Goal: Task Accomplishment & Management: Manage account settings

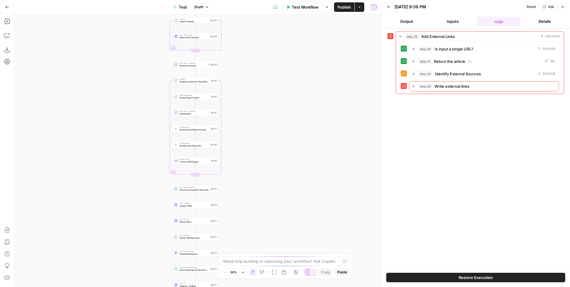
click at [449, 23] on button "Inputs" at bounding box center [453, 22] width 44 height 10
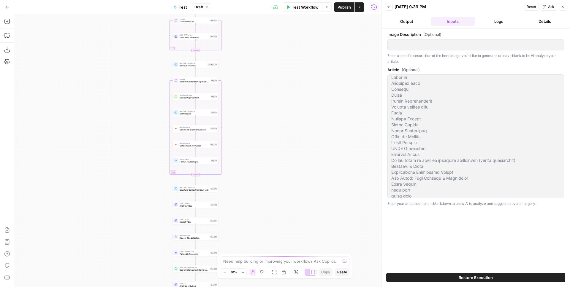
scroll to position [1568, 0]
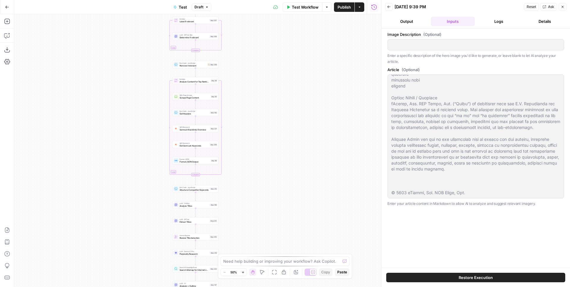
click at [501, 22] on button "Logs" at bounding box center [499, 22] width 44 height 10
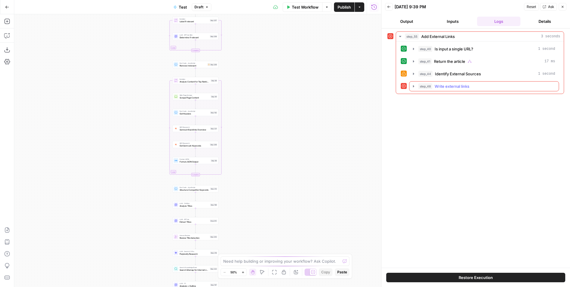
click at [467, 87] on span "Write external links" at bounding box center [452, 86] width 35 height 6
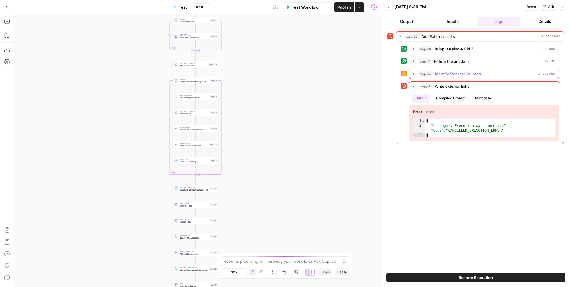
click at [444, 75] on span "Identify External Sources" at bounding box center [458, 74] width 46 height 6
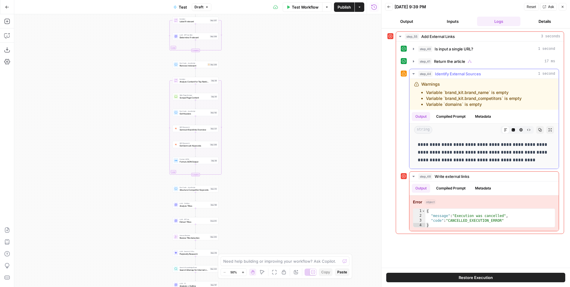
click at [444, 75] on span "Identify External Sources" at bounding box center [458, 74] width 46 height 6
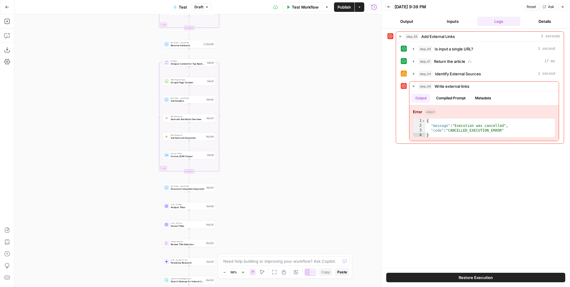
click at [263, 168] on div "Workflow Set Inputs Inputs Power Agent Create Content Brief from Keyword Step 2…" at bounding box center [197, 150] width 367 height 273
click at [436, 37] on span "Add External Links" at bounding box center [438, 37] width 34 height 6
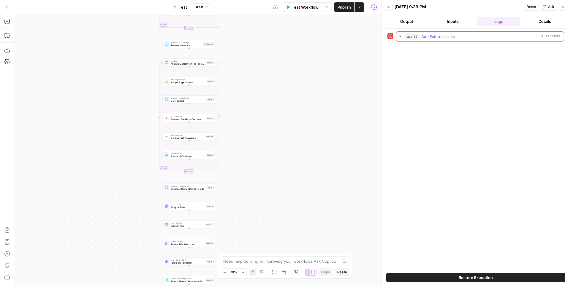
click at [446, 35] on span "Add External Links" at bounding box center [438, 37] width 34 height 6
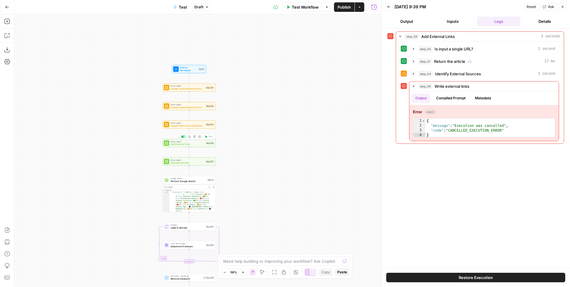
click at [197, 143] on span "Add External Links" at bounding box center [188, 145] width 34 height 4
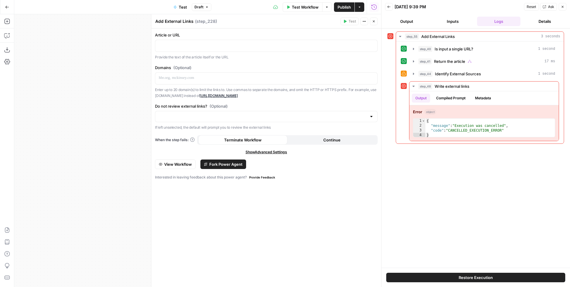
click at [179, 165] on span "View Workflow" at bounding box center [178, 165] width 28 height 6
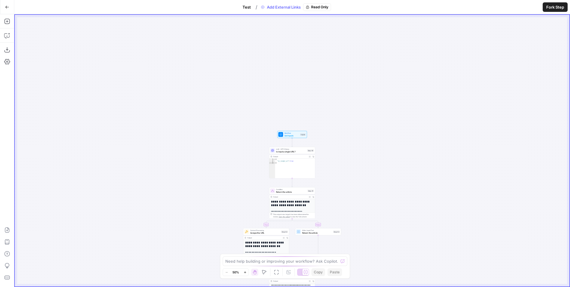
click at [292, 136] on span "Set Inputs" at bounding box center [291, 135] width 15 height 3
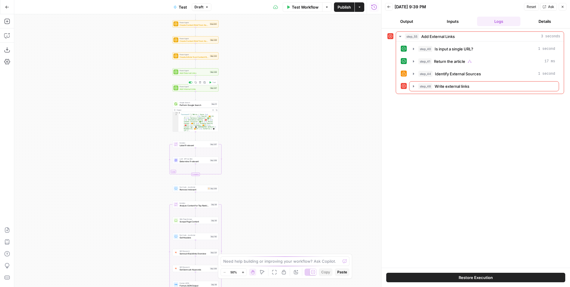
click at [198, 89] on span "Add Internal Links" at bounding box center [194, 89] width 29 height 3
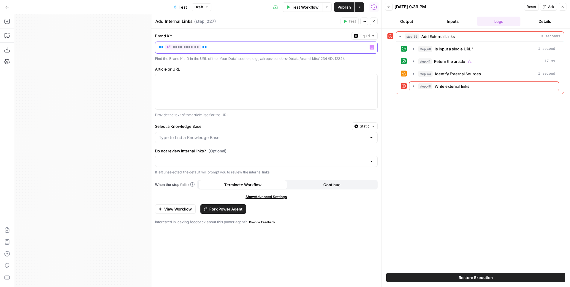
click at [220, 49] on p "**********" at bounding box center [261, 47] width 205 height 6
click at [176, 211] on span "View Workflow" at bounding box center [178, 209] width 28 height 6
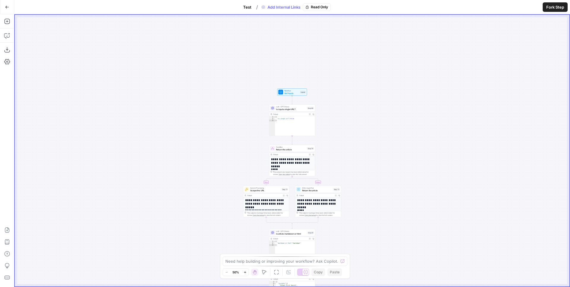
click at [300, 93] on div "Inputs" at bounding box center [303, 92] width 6 height 3
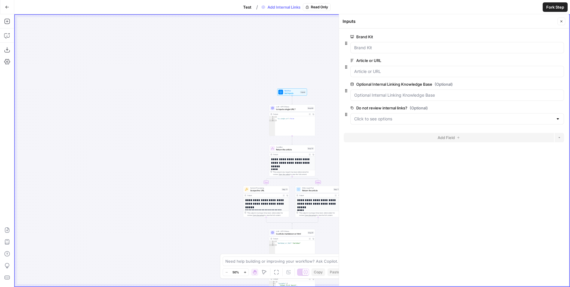
click at [287, 7] on div "Add Internal Links Read Only" at bounding box center [295, 7] width 72 height 8
click at [289, 6] on div "Add Internal Links Read Only" at bounding box center [295, 7] width 72 height 8
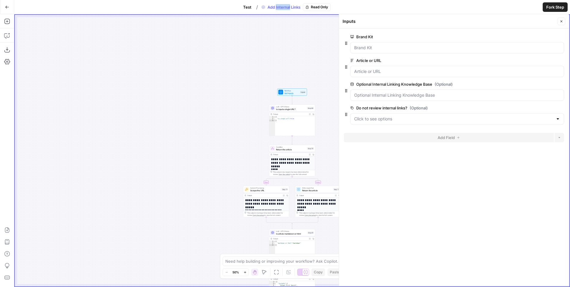
click at [231, 78] on div "**********" at bounding box center [292, 151] width 555 height 272
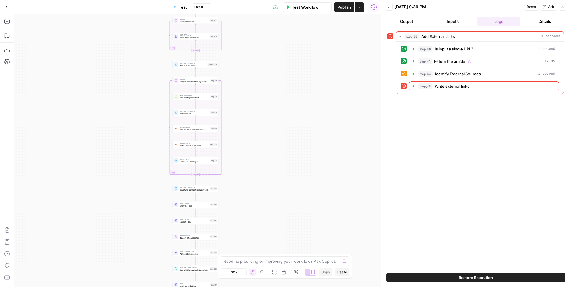
click at [406, 129] on div "step_55 Add External Links 3 seconds step_40 Is input a single URL? 1 second st…" at bounding box center [475, 148] width 177 height 234
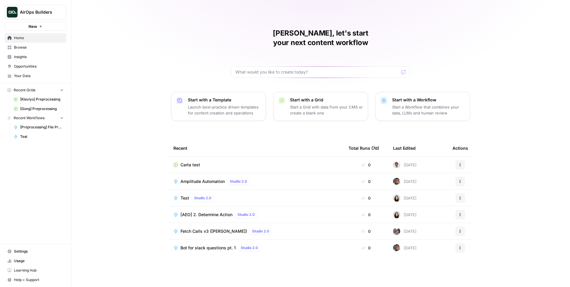
click at [45, 12] on span "AirOps Builders" at bounding box center [38, 12] width 36 height 6
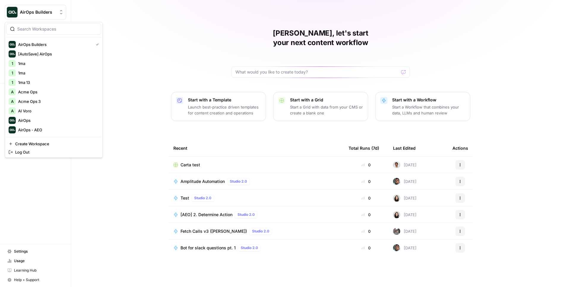
click at [45, 30] on input "search" at bounding box center [57, 29] width 80 height 6
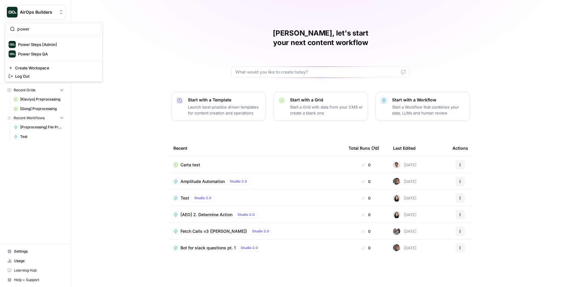
type input "power"
click at [45, 45] on span "Power Steps [Admin]" at bounding box center [57, 45] width 78 height 6
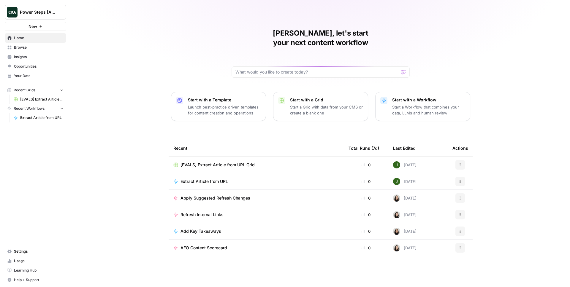
click at [38, 48] on span "Browse" at bounding box center [39, 47] width 50 height 5
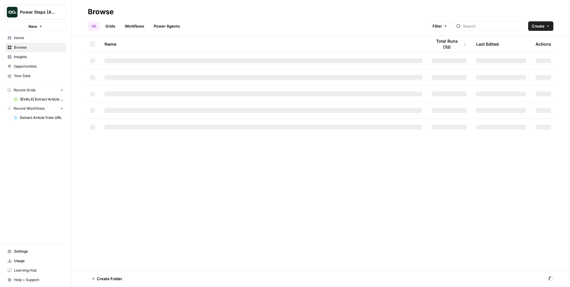
click at [136, 27] on link "Workflows" at bounding box center [134, 26] width 27 height 10
click at [502, 29] on div at bounding box center [495, 26] width 72 height 10
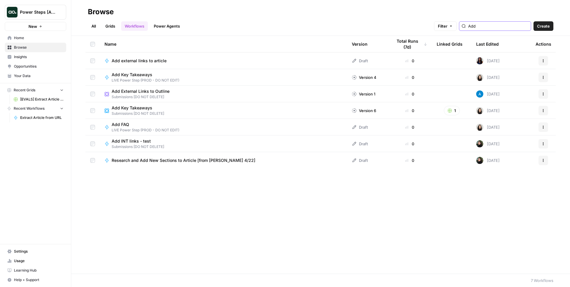
type input "Add"
click at [30, 16] on button "Power Steps [Admin]" at bounding box center [35, 12] width 61 height 15
type input "adm"
click at [51, 54] on span "AirOps Administrative" at bounding box center [57, 54] width 78 height 6
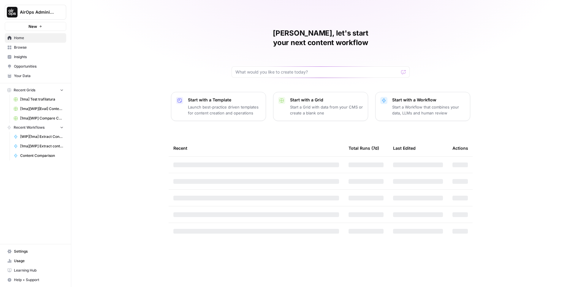
click at [18, 48] on span "Browse" at bounding box center [39, 47] width 50 height 5
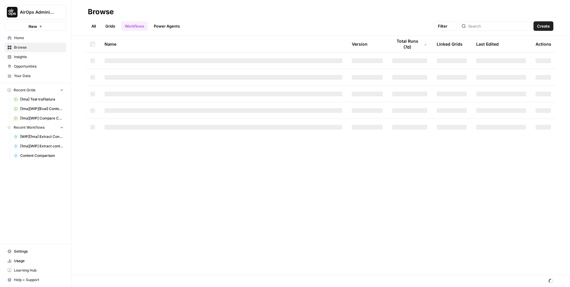
click at [137, 22] on link "Workflows" at bounding box center [134, 26] width 27 height 10
click at [493, 25] on input "search" at bounding box center [498, 26] width 60 height 6
type input "add internal"
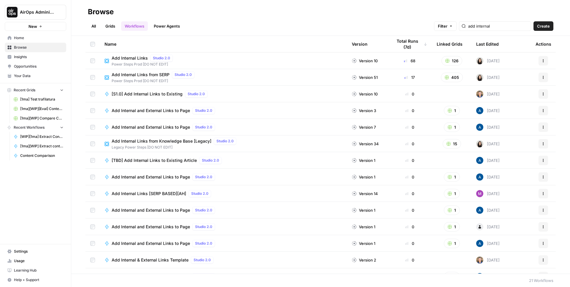
click at [136, 58] on span "Add Internal Links" at bounding box center [130, 58] width 36 height 6
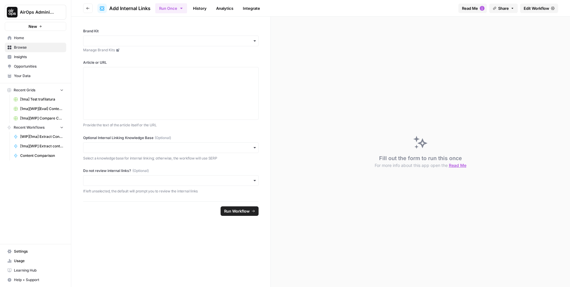
click at [545, 9] on span "Edit Workflow" at bounding box center [537, 8] width 26 height 6
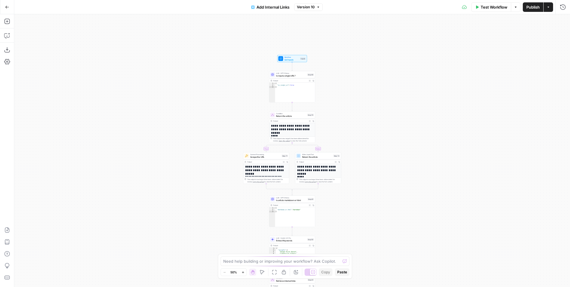
click at [299, 60] on div "Workflow Set Inputs Inputs Test Step" at bounding box center [292, 58] width 27 height 5
click at [542, 37] on span "edit field" at bounding box center [543, 36] width 13 height 5
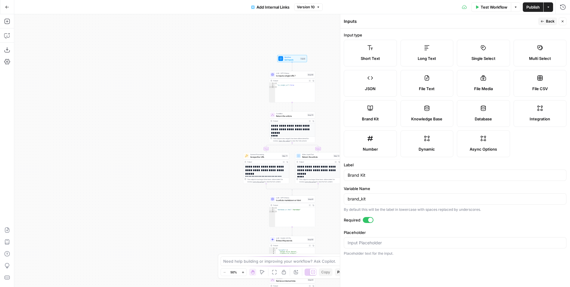
click at [547, 20] on span "Back" at bounding box center [550, 21] width 9 height 5
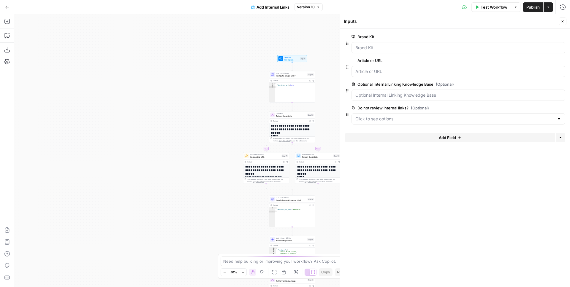
click at [451, 191] on form "Brand Kit edit field Delete group Article or URL edit field Delete group Option…" at bounding box center [455, 158] width 230 height 259
click at [538, 36] on span "edit field" at bounding box center [543, 36] width 13 height 5
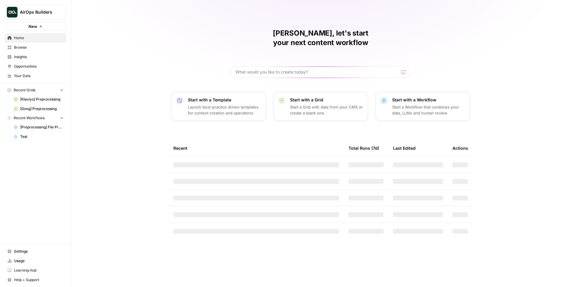
click at [47, 14] on span "AirOps Builders" at bounding box center [38, 12] width 36 height 6
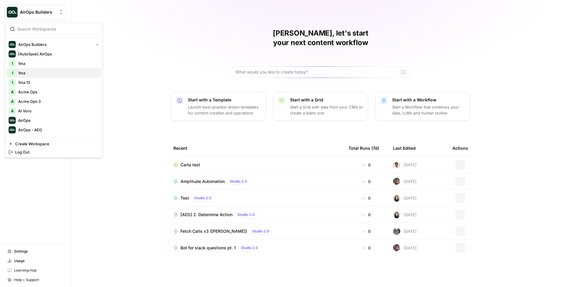
click at [31, 72] on span "1ma" at bounding box center [57, 73] width 78 height 6
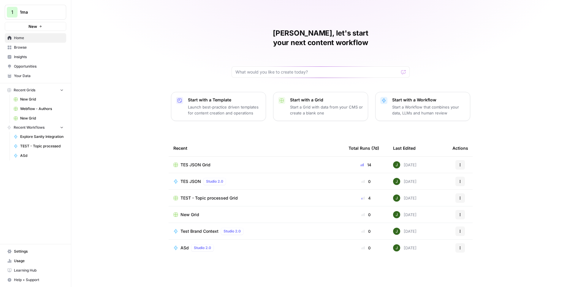
click at [29, 75] on span "Your Data" at bounding box center [39, 75] width 50 height 5
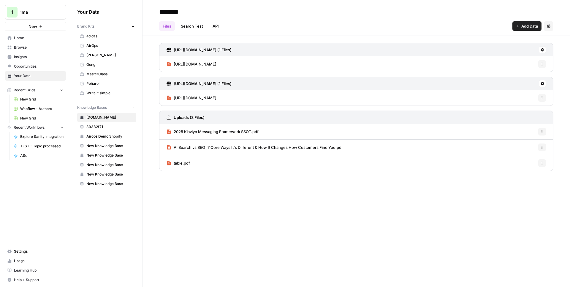
click at [97, 64] on span "Gong" at bounding box center [109, 64] width 47 height 5
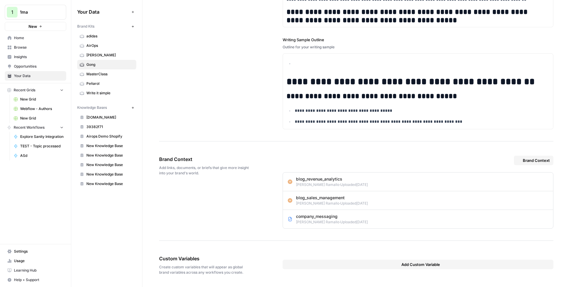
scroll to position [813, 0]
click at [535, 182] on div "blog_revenue_analytics [PERSON_NAME] · Uploaded [DATE] Options" at bounding box center [418, 181] width 261 height 11
click at [542, 182] on icon "button" at bounding box center [544, 182] width 5 height 5
click at [551, 195] on span "Edit" at bounding box center [554, 195] width 12 height 6
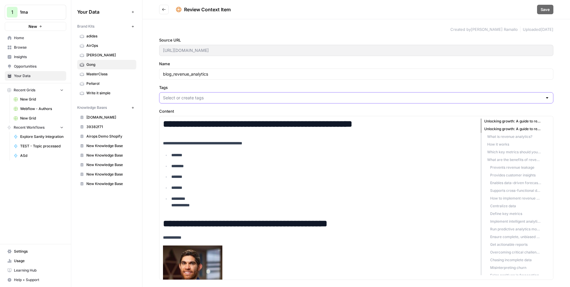
click at [200, 98] on input "Tags" at bounding box center [352, 98] width 379 height 6
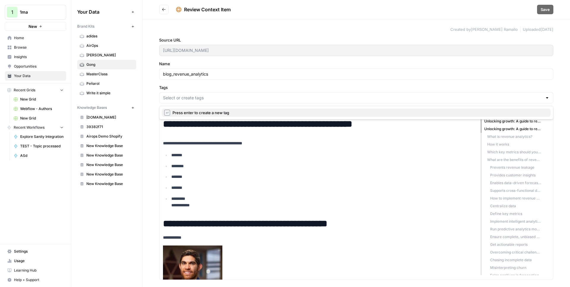
click at [199, 113] on span "Press enter to create a new tag" at bounding box center [360, 113] width 374 height 6
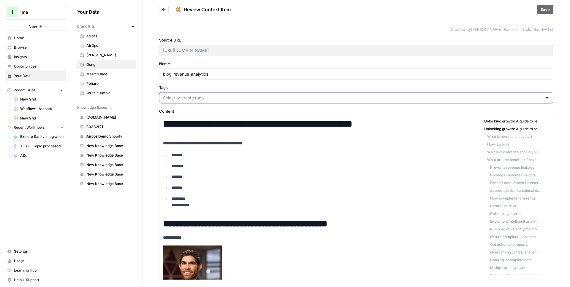
click at [193, 100] on input "Tags" at bounding box center [352, 98] width 379 height 6
click at [193, 98] on input "Tags" at bounding box center [352, 98] width 379 height 6
type input "revenue"
click at [194, 99] on input "Tags" at bounding box center [367, 98] width 351 height 6
click at [216, 95] on input "Tags" at bounding box center [367, 98] width 351 height 6
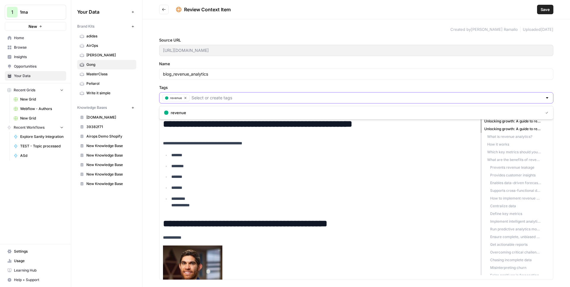
click at [208, 96] on input "Tags" at bounding box center [367, 98] width 351 height 6
click at [218, 88] on label "Tags" at bounding box center [356, 88] width 394 height 6
click at [218, 95] on input "Tags" at bounding box center [367, 98] width 351 height 6
click at [209, 88] on label "Tags" at bounding box center [356, 88] width 394 height 6
click at [209, 95] on input "Tags" at bounding box center [367, 98] width 351 height 6
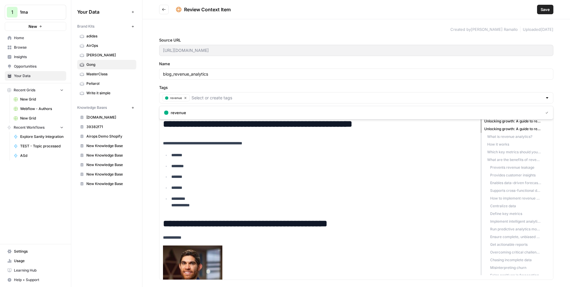
click at [211, 86] on label "Tags" at bounding box center [356, 88] width 394 height 6
click at [211, 95] on input "Tags" at bounding box center [367, 98] width 351 height 6
click at [168, 88] on label "Tags" at bounding box center [356, 88] width 394 height 6
click at [192, 95] on input "Tags" at bounding box center [367, 98] width 351 height 6
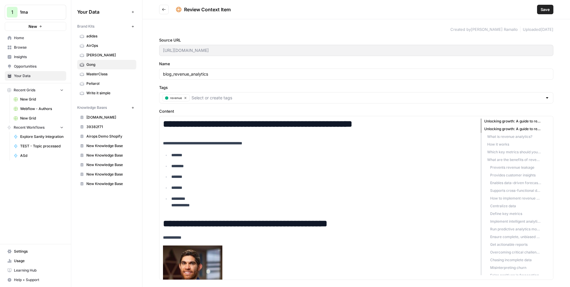
click at [208, 105] on div "**********" at bounding box center [357, 153] width 428 height 268
click at [162, 7] on icon "Go back" at bounding box center [164, 9] width 4 height 4
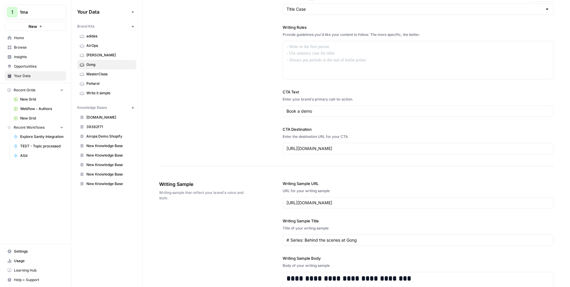
scroll to position [813, 0]
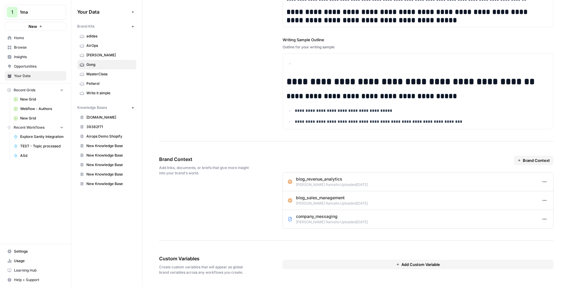
click at [284, 161] on div "Brand Context" at bounding box center [418, 161] width 271 height 10
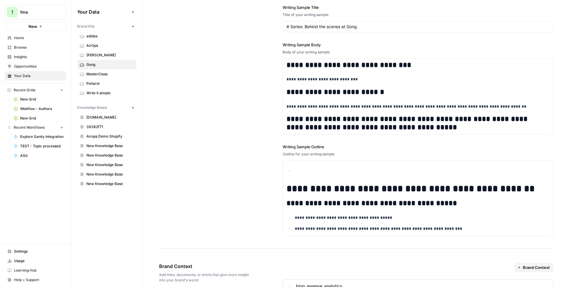
scroll to position [813, 0]
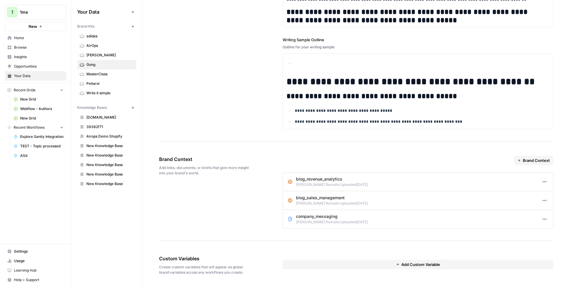
click at [475, 182] on div at bounding box center [475, 181] width 122 height 11
drag, startPoint x: 436, startPoint y: 180, endPoint x: 523, endPoint y: 181, distance: 87.9
click at [523, 181] on div at bounding box center [475, 181] width 122 height 11
click at [542, 182] on icon "button" at bounding box center [544, 182] width 5 height 5
click at [548, 194] on span "Edit" at bounding box center [554, 195] width 12 height 6
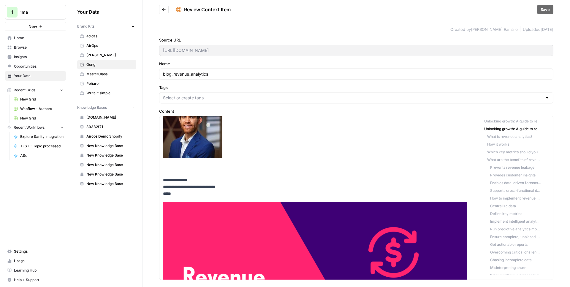
scroll to position [116, 0]
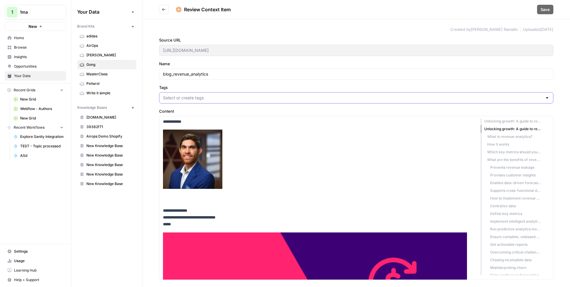
click at [183, 96] on input "Tags" at bounding box center [352, 98] width 379 height 6
type input "revenu"
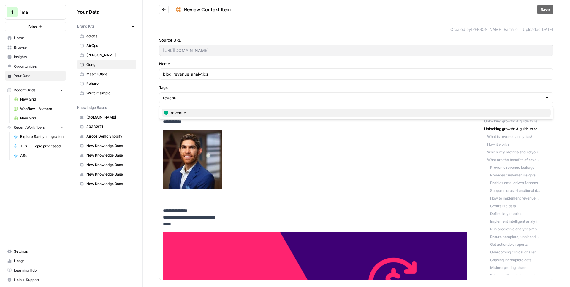
click at [179, 110] on span "revenue" at bounding box center [358, 113] width 375 height 6
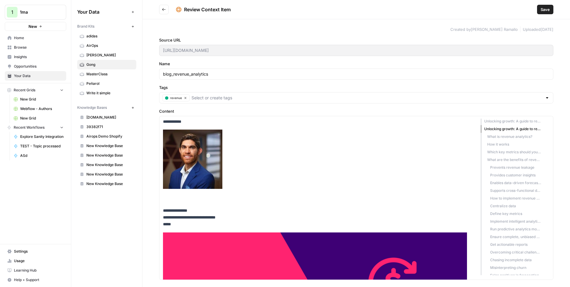
click at [198, 90] on label "Tags" at bounding box center [356, 88] width 394 height 6
click at [198, 95] on input "Tags" at bounding box center [367, 98] width 351 height 6
click at [250, 85] on label "Tags" at bounding box center [356, 88] width 394 height 6
click at [250, 95] on input "Tags" at bounding box center [367, 98] width 351 height 6
click at [302, 129] on p "**********" at bounding box center [317, 160] width 308 height 85
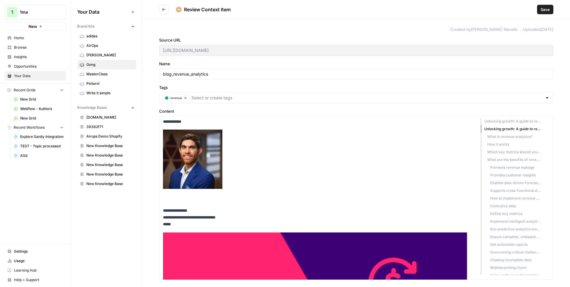
click at [537, 10] on div "Review Context Item Save" at bounding box center [356, 10] width 394 height 10
click at [545, 11] on span "Save" at bounding box center [545, 10] width 9 height 6
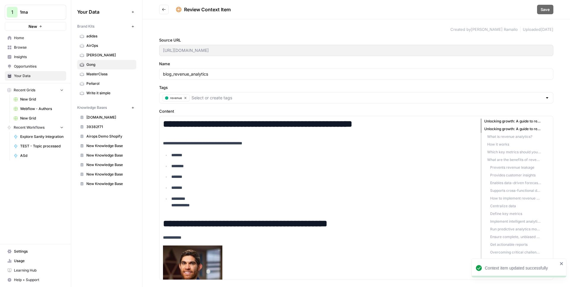
click at [163, 10] on icon "Go back" at bounding box center [164, 9] width 4 height 3
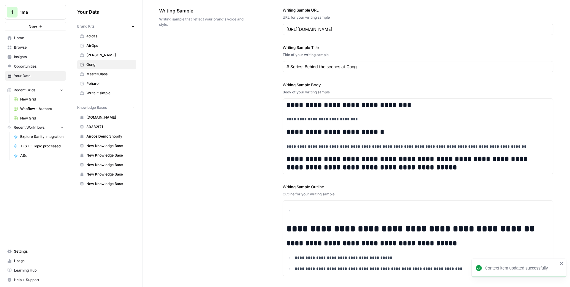
scroll to position [813, 0]
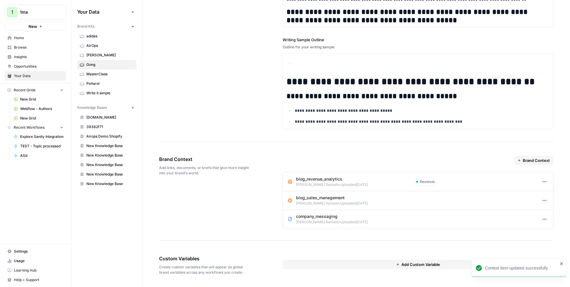
click at [425, 182] on span "Revenue" at bounding box center [427, 181] width 15 height 5
click at [427, 162] on div "Brand Context" at bounding box center [418, 161] width 271 height 10
click at [542, 180] on icon "button" at bounding box center [544, 182] width 5 height 5
click at [548, 193] on span "Edit" at bounding box center [554, 195] width 12 height 6
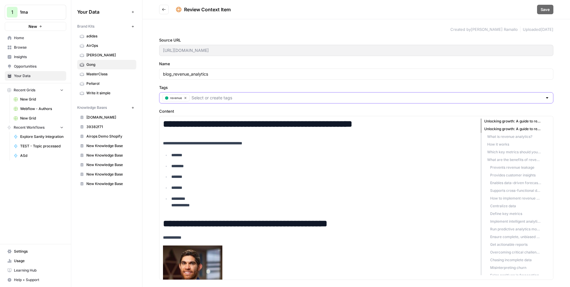
click at [218, 99] on input "Tags" at bounding box center [367, 98] width 351 height 6
click at [204, 89] on label "Tags" at bounding box center [356, 88] width 394 height 6
click at [204, 95] on input "Tags" at bounding box center [367, 98] width 351 height 6
click at [225, 80] on div "**********" at bounding box center [357, 153] width 428 height 268
click at [224, 56] on div "https://www.gong.io/blog/revenue-analytics/" at bounding box center [356, 50] width 394 height 11
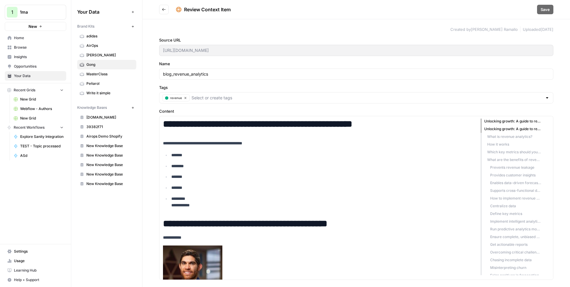
click at [246, 26] on div "**********" at bounding box center [357, 153] width 428 height 268
click at [163, 9] on icon "Go back" at bounding box center [164, 9] width 4 height 3
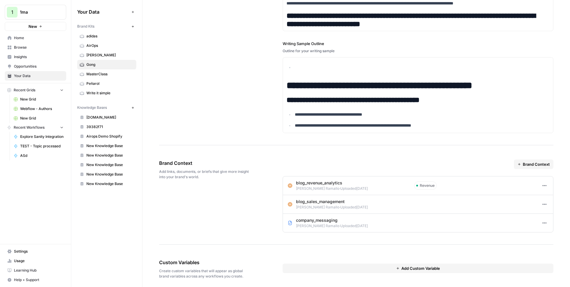
scroll to position [813, 0]
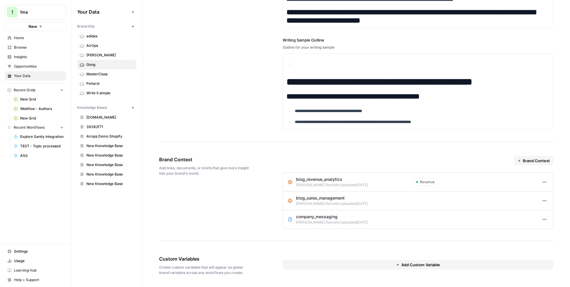
click at [542, 182] on icon "button" at bounding box center [544, 182] width 5 height 5
click at [547, 193] on div "Edit" at bounding box center [551, 195] width 21 height 6
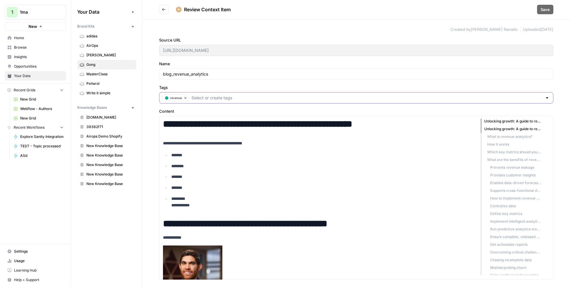
click at [227, 99] on input "Tags" at bounding box center [367, 98] width 351 height 6
type input "blog"
click at [167, 98] on div "button" at bounding box center [166, 97] width 3 height 3
click at [205, 97] on input "Tags" at bounding box center [367, 98] width 351 height 6
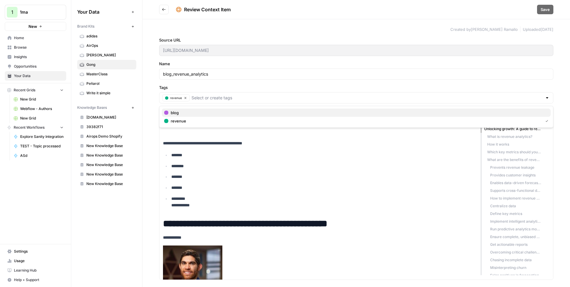
click at [188, 115] on span "blog" at bounding box center [358, 113] width 375 height 6
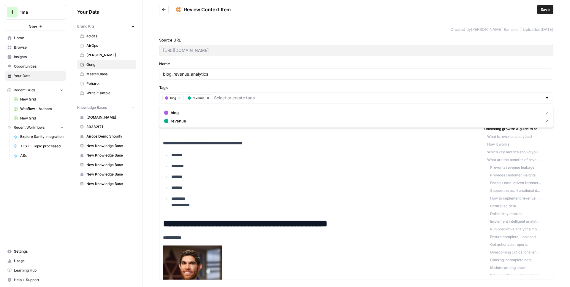
click at [525, 13] on h2 "Review Context Item" at bounding box center [347, 10] width 376 height 10
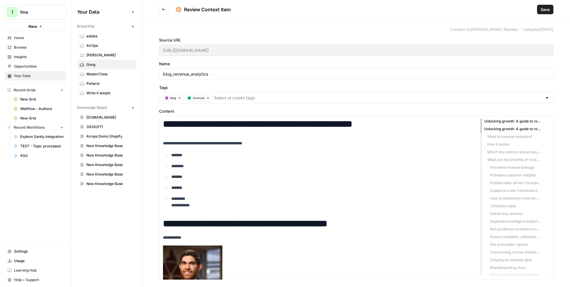
click at [544, 9] on span "Save" at bounding box center [545, 10] width 9 height 6
click at [166, 10] on icon "Go back" at bounding box center [164, 9] width 4 height 4
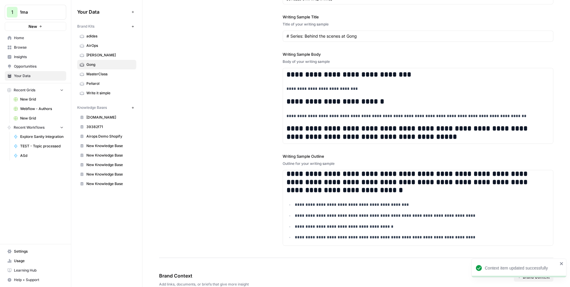
scroll to position [813, 0]
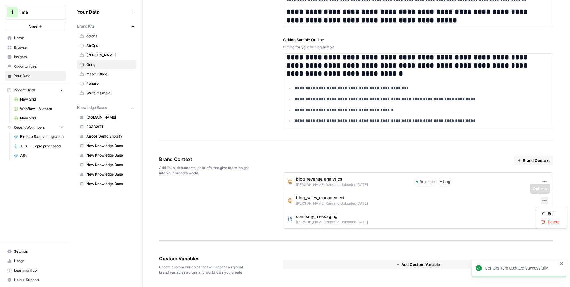
click at [542, 200] on icon "button" at bounding box center [544, 200] width 5 height 5
click at [550, 215] on span "Edit" at bounding box center [554, 214] width 12 height 6
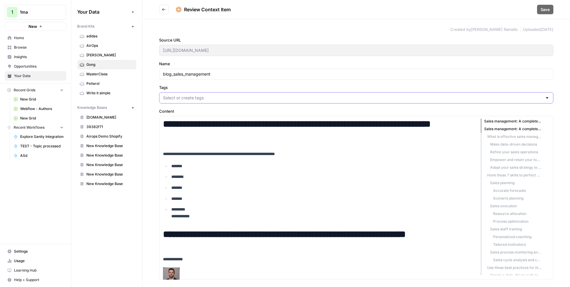
click at [185, 99] on input "Tags" at bounding box center [352, 98] width 379 height 6
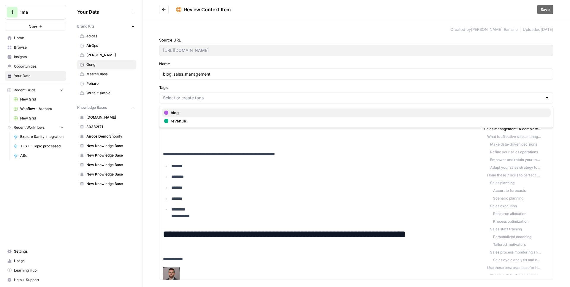
click at [179, 111] on span "blog" at bounding box center [358, 113] width 375 height 6
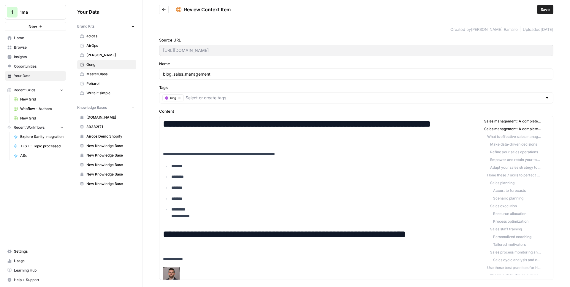
click at [539, 10] on button "Save" at bounding box center [545, 10] width 16 height 10
click at [165, 12] on button "Go back" at bounding box center [164, 10] width 10 height 10
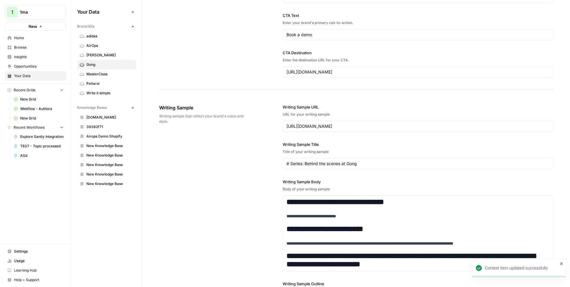
scroll to position [813, 0]
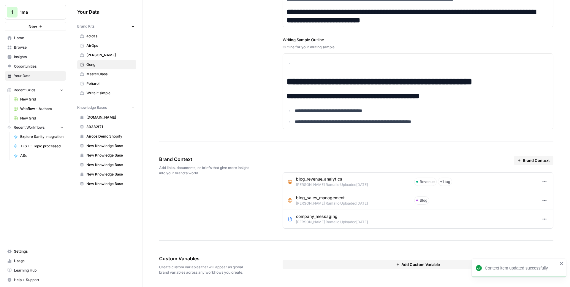
drag, startPoint x: 461, startPoint y: 167, endPoint x: 452, endPoint y: 157, distance: 13.6
click at [461, 166] on div "Brand Context blog_revenue_analytics Juan Manuel Ramallo · Uploaded 3 days ago …" at bounding box center [418, 192] width 271 height 73
click at [542, 220] on icon "button" at bounding box center [544, 219] width 5 height 5
click at [551, 231] on span "Edit" at bounding box center [554, 233] width 12 height 6
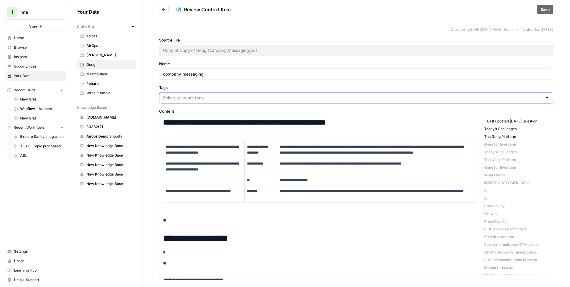
click at [180, 97] on input "Tags" at bounding box center [352, 98] width 379 height 6
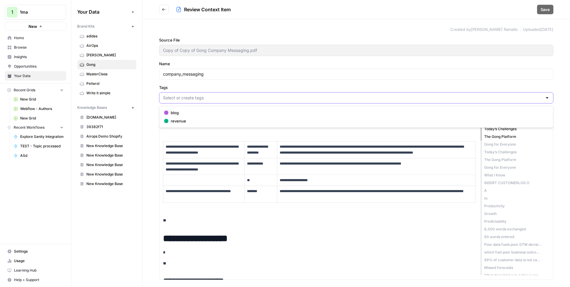
click at [189, 95] on input "Tags" at bounding box center [352, 98] width 379 height 6
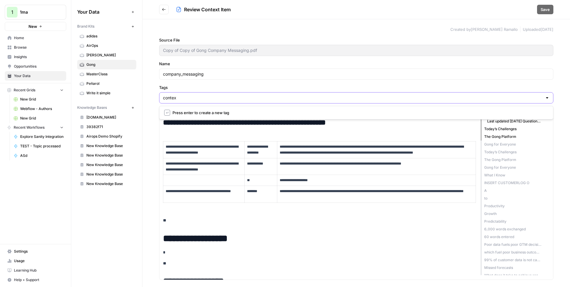
type input "context"
click at [543, 7] on span "Save" at bounding box center [545, 10] width 9 height 6
click at [163, 11] on icon "Go back" at bounding box center [164, 9] width 4 height 4
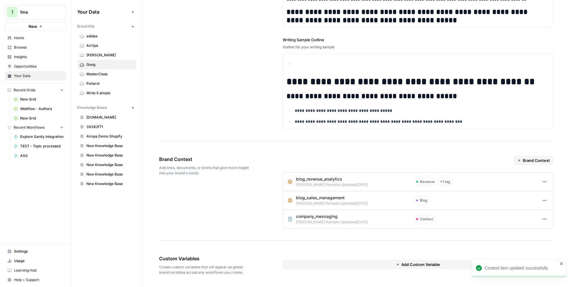
scroll to position [281, 0]
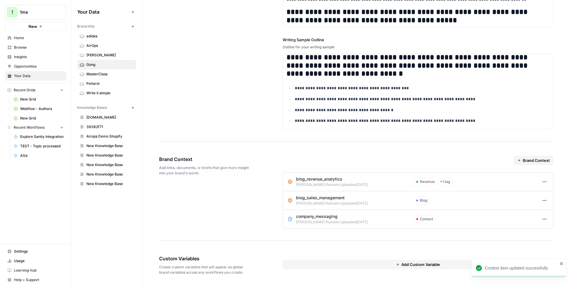
click at [542, 182] on icon "button" at bounding box center [544, 182] width 5 height 5
click at [552, 195] on span "Edit" at bounding box center [554, 195] width 12 height 6
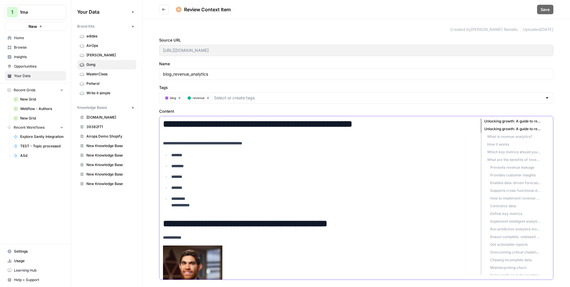
click at [164, 8] on icon "Go back" at bounding box center [164, 9] width 4 height 4
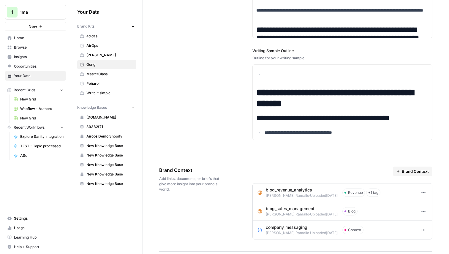
scroll to position [882, 0]
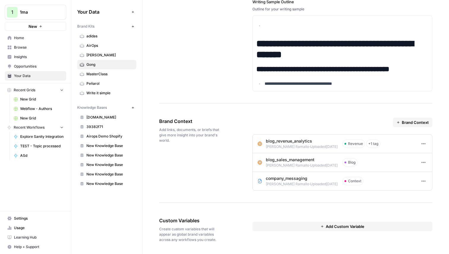
click at [427, 142] on button "Options" at bounding box center [424, 144] width 8 height 8
click at [414, 155] on span "Edit" at bounding box center [414, 157] width 12 height 6
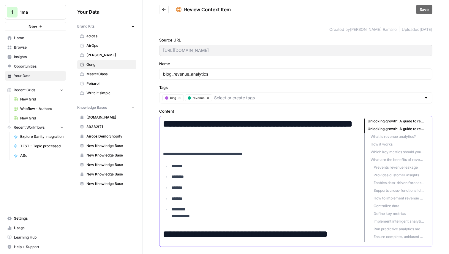
click at [282, 152] on p "**********" at bounding box center [259, 154] width 192 height 7
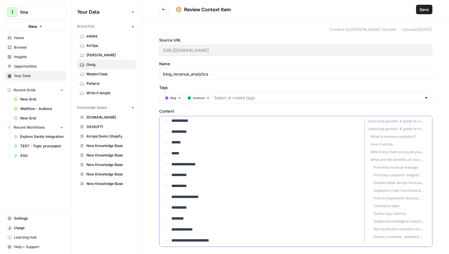
scroll to position [2604, 0]
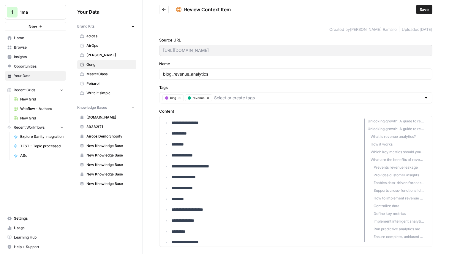
click at [315, 60] on div "**********" at bounding box center [296, 136] width 306 height 235
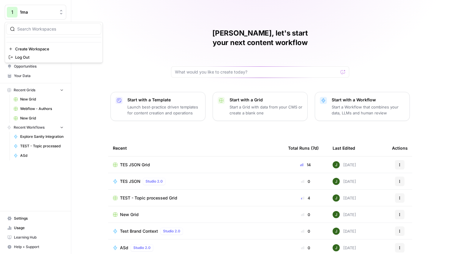
click at [37, 13] on span "1ma" at bounding box center [38, 12] width 36 height 6
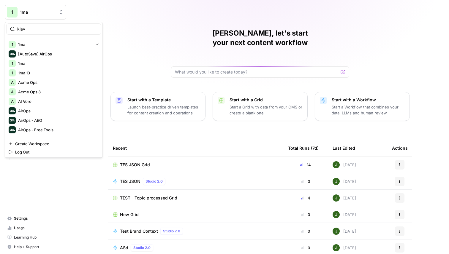
type input "klav"
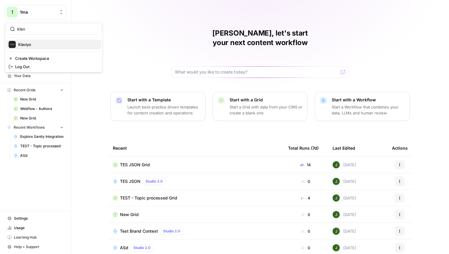
click at [29, 43] on span "Klaviyo" at bounding box center [57, 45] width 78 height 6
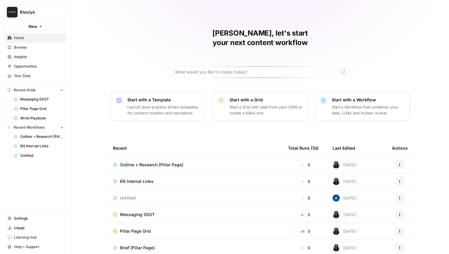
click at [24, 76] on span "Your Data" at bounding box center [39, 75] width 50 height 5
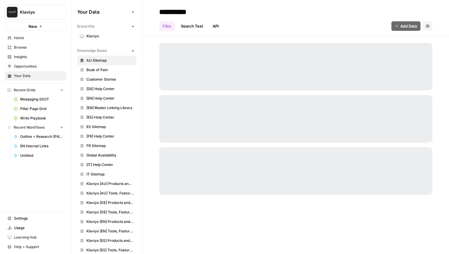
click at [98, 37] on span "Klaviyo" at bounding box center [109, 36] width 47 height 5
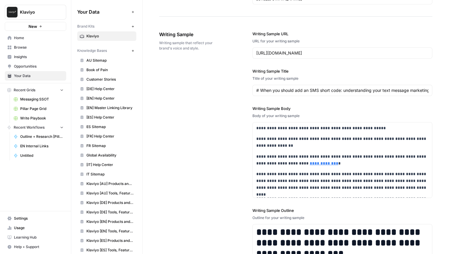
scroll to position [986, 0]
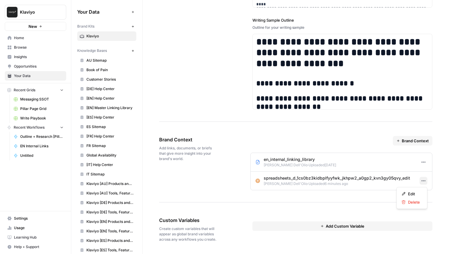
click at [424, 181] on icon "button" at bounding box center [423, 181] width 5 height 5
click at [408, 193] on span "Edit" at bounding box center [414, 194] width 12 height 6
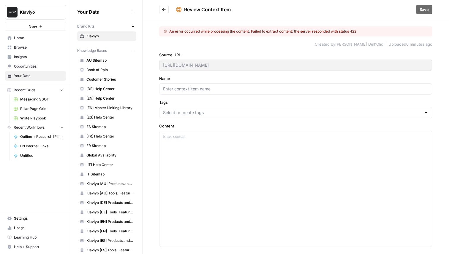
click at [219, 51] on div "An error occurred while processing the content. Failed to extract content: the …" at bounding box center [296, 136] width 306 height 235
click at [164, 10] on icon "Go back" at bounding box center [164, 9] width 4 height 4
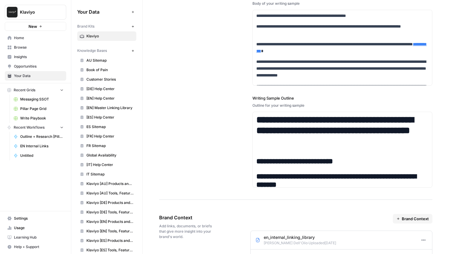
scroll to position [986, 0]
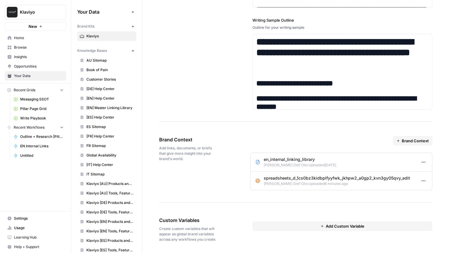
click at [421, 161] on button "Options" at bounding box center [424, 163] width 8 height 8
click at [418, 175] on span "Edit" at bounding box center [414, 176] width 12 height 6
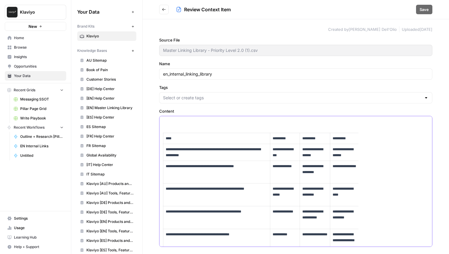
click at [250, 158] on p "**********" at bounding box center [217, 153] width 102 height 12
drag, startPoint x: 357, startPoint y: 137, endPoint x: 363, endPoint y: 137, distance: 5.9
click at [363, 137] on div "**********" at bounding box center [295, 181] width 273 height 131
click at [345, 142] on td "*********" at bounding box center [345, 138] width 30 height 11
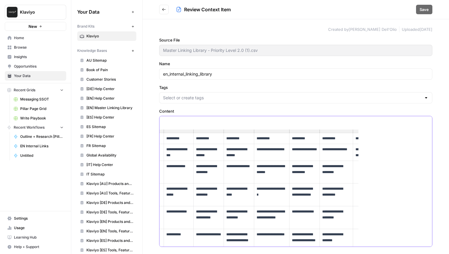
click at [245, 186] on p "**********" at bounding box center [238, 192] width 25 height 12
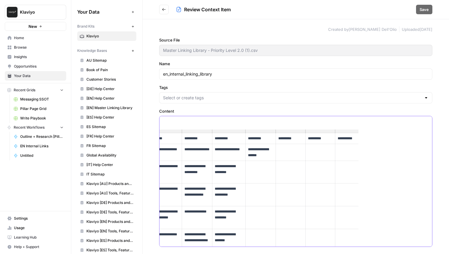
scroll to position [0, 5]
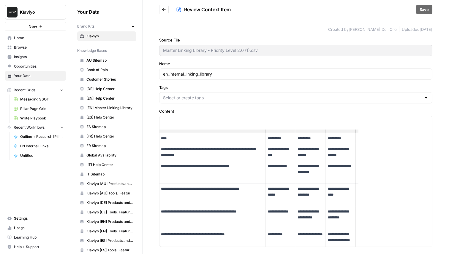
click at [264, 107] on div "**********" at bounding box center [296, 136] width 306 height 235
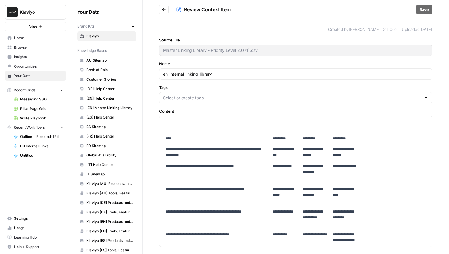
click at [149, 84] on div "**********" at bounding box center [296, 136] width 306 height 235
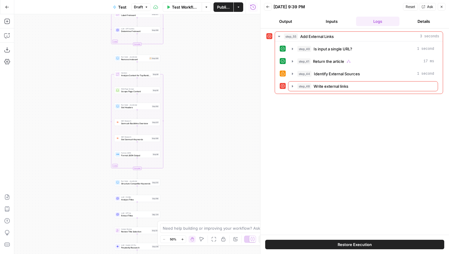
click at [194, 105] on div "Workflow Set Inputs Inputs Power Agent Create Content Brief from Keyword Step 2…" at bounding box center [137, 134] width 246 height 240
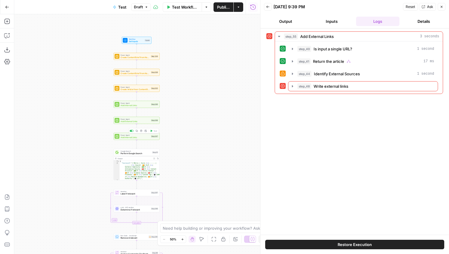
click at [148, 137] on span "Add Internal Links" at bounding box center [135, 137] width 29 height 3
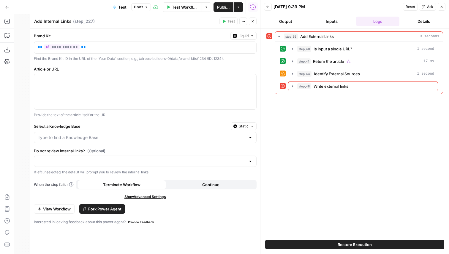
click at [63, 125] on label "Select a Knowledge Base" at bounding box center [131, 127] width 194 height 6
click at [63, 135] on input "Select a Knowledge Base" at bounding box center [142, 138] width 208 height 6
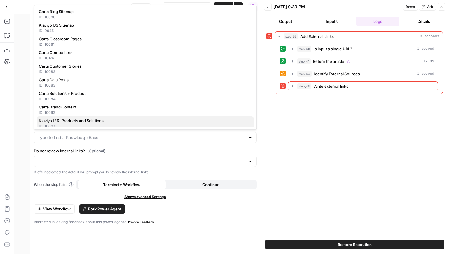
click at [63, 125] on div "ID: 10007" at bounding box center [145, 126] width 213 height 5
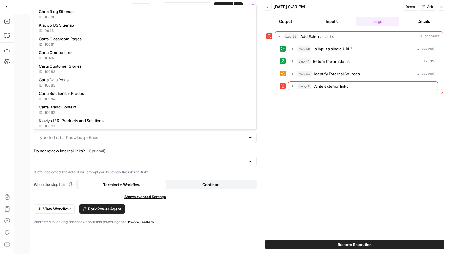
type input "Klaviyo [FR] Products and Solutions"
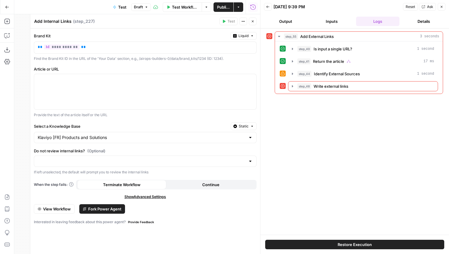
click at [148, 197] on span "Show Advanced Settings" at bounding box center [145, 196] width 42 height 5
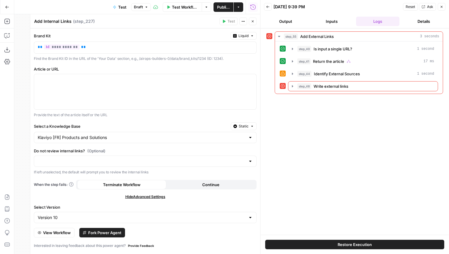
click at [151, 197] on span "Hide Advanced Settings" at bounding box center [145, 196] width 40 height 5
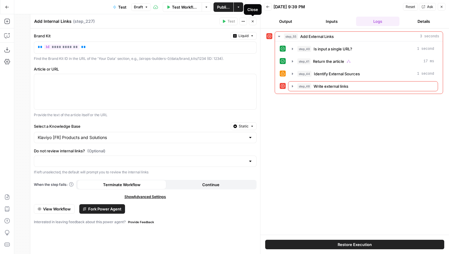
click at [252, 22] on icon "button" at bounding box center [253, 22] width 4 height 4
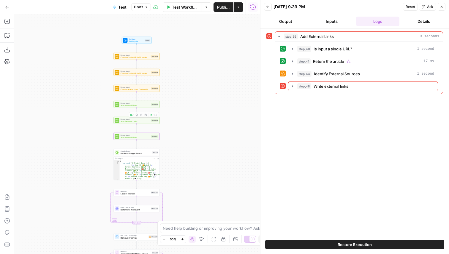
click at [138, 106] on span "Add Internal Links" at bounding box center [135, 105] width 29 height 3
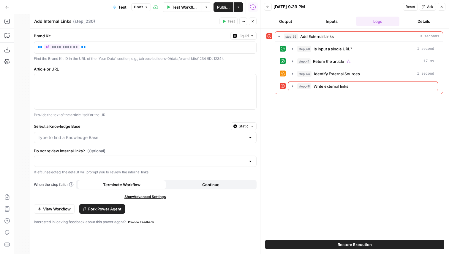
click at [138, 196] on span "Show Advanced Settings" at bounding box center [145, 196] width 42 height 5
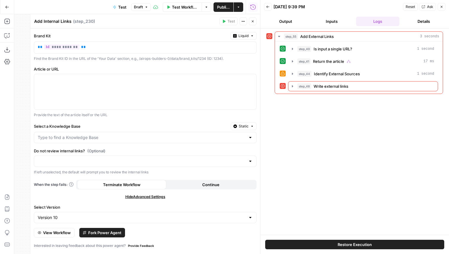
click at [142, 197] on span "Hide Advanced Settings" at bounding box center [145, 196] width 40 height 5
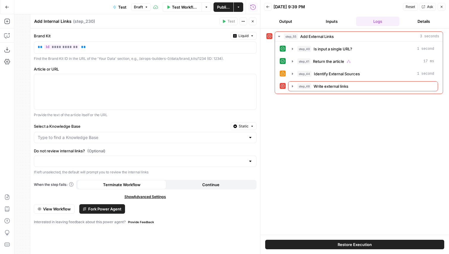
click at [137, 197] on span "Show Advanced Settings" at bounding box center [145, 196] width 42 height 5
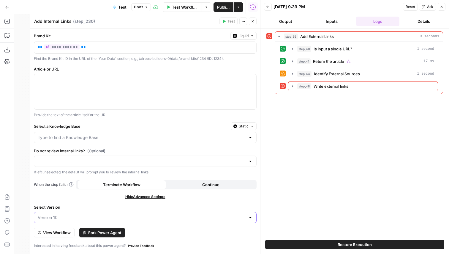
click at [91, 220] on input "Select Version" at bounding box center [142, 218] width 208 height 6
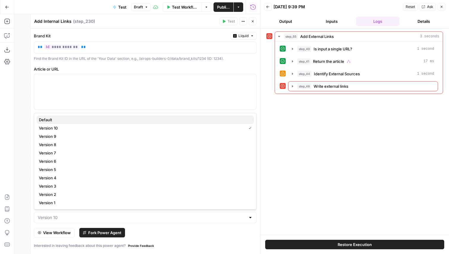
click at [69, 119] on span "Default" at bounding box center [144, 120] width 210 height 6
type input "Default"
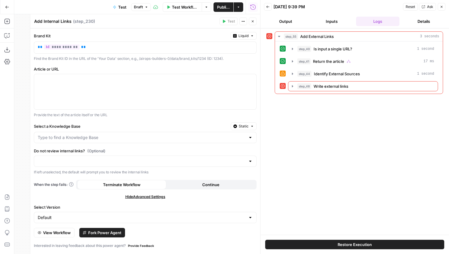
click at [64, 129] on label "Select a Knowledge Base" at bounding box center [131, 127] width 194 height 6
click at [64, 135] on input "Select a Knowledge Base" at bounding box center [142, 138] width 208 height 6
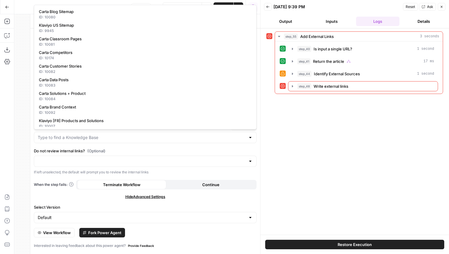
click at [64, 129] on div "Carta Blog Sitemap ID: 10080 Klaviyo US Sitemap ID: 9945 Carta Classroom Pages …" at bounding box center [145, 67] width 223 height 125
click at [63, 187] on span "When the step fails:" at bounding box center [54, 184] width 40 height 5
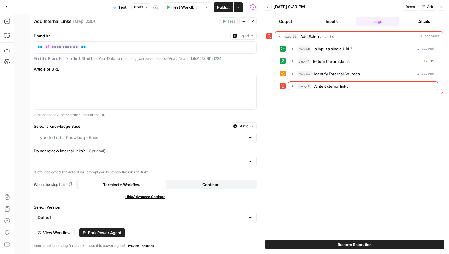
click at [113, 213] on div "Default" at bounding box center [145, 217] width 223 height 11
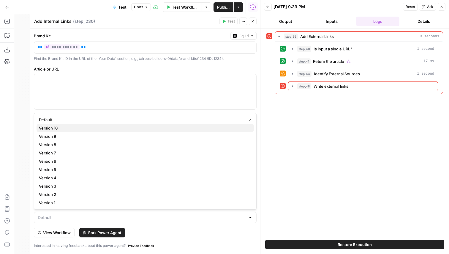
click at [79, 130] on span "Version 10" at bounding box center [144, 128] width 210 height 6
type input "Version 10"
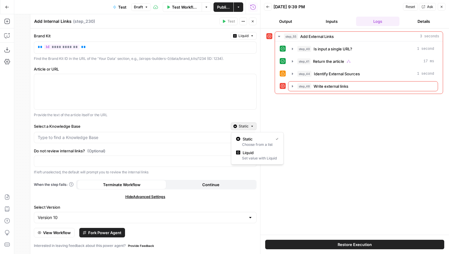
click at [243, 129] on span "Static" at bounding box center [244, 126] width 10 height 5
click at [197, 123] on div "Select a Knowledge Base Static" at bounding box center [145, 127] width 223 height 8
click at [134, 129] on label "Select a Knowledge Base" at bounding box center [131, 127] width 194 height 6
click at [134, 135] on input "Select a Knowledge Base" at bounding box center [142, 138] width 208 height 6
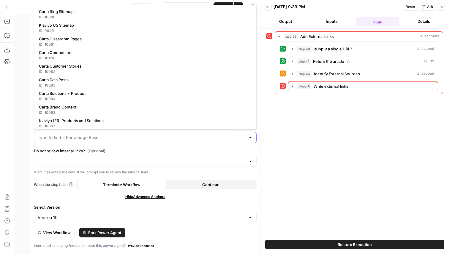
click at [145, 138] on input "Select a Knowledge Base" at bounding box center [142, 138] width 208 height 6
click at [148, 150] on label "Do not review internal links? (Optional)" at bounding box center [145, 151] width 223 height 6
click at [148, 159] on input "Do not review internal links? (Optional)" at bounding box center [142, 162] width 208 height 6
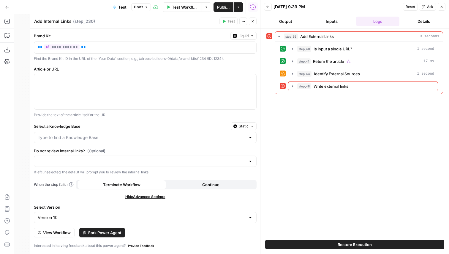
click at [118, 121] on div "**********" at bounding box center [145, 142] width 230 height 226
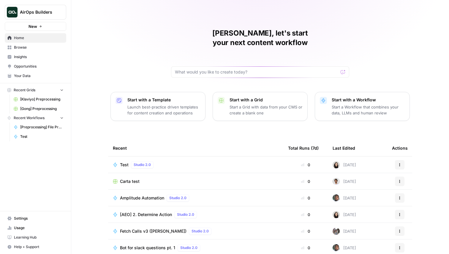
click at [50, 15] on button "AirOps Builders" at bounding box center [35, 12] width 61 height 15
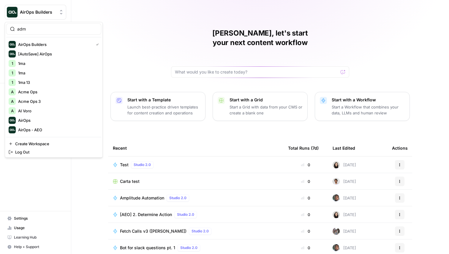
type input "adm"
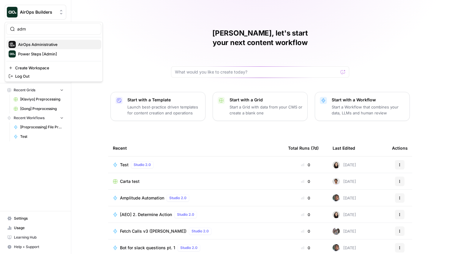
click at [43, 44] on span "AirOps Administrative" at bounding box center [57, 45] width 78 height 6
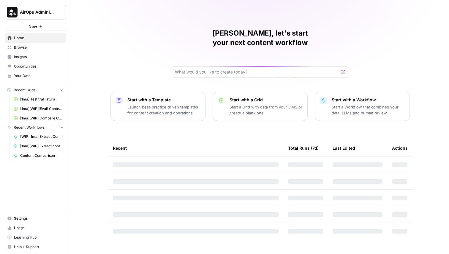
click at [27, 45] on span "Browse" at bounding box center [39, 47] width 50 height 5
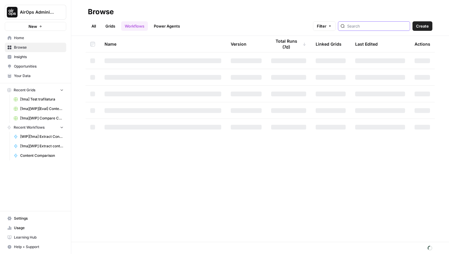
click at [369, 25] on input "search" at bounding box center [377, 26] width 60 height 6
type input "add internal"
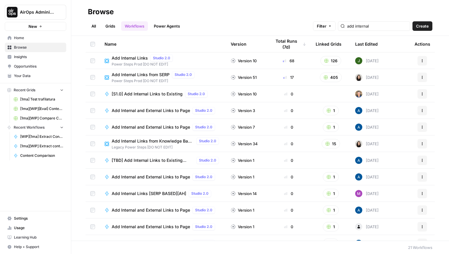
click at [140, 57] on span "Add Internal Links" at bounding box center [130, 58] width 36 height 6
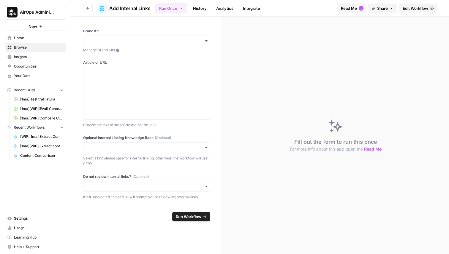
click at [422, 7] on span "Edit Workflow" at bounding box center [416, 8] width 26 height 6
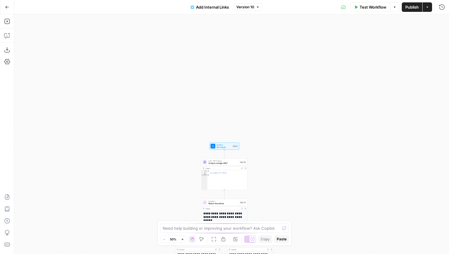
click at [225, 146] on span "Set Inputs" at bounding box center [223, 147] width 15 height 3
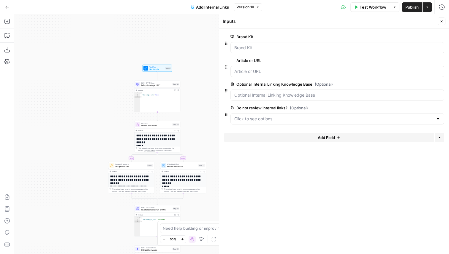
drag, startPoint x: 190, startPoint y: 68, endPoint x: 161, endPoint y: 25, distance: 51.8
click at [161, 25] on div "**********" at bounding box center [231, 134] width 435 height 240
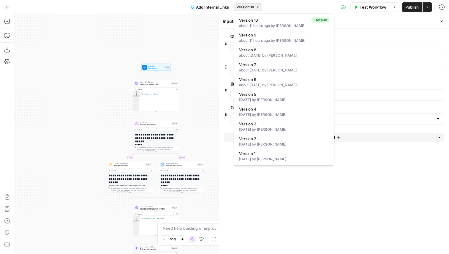
click at [251, 7] on span "Version 10" at bounding box center [245, 6] width 18 height 5
click at [265, 23] on span "Version 10" at bounding box center [274, 20] width 71 height 6
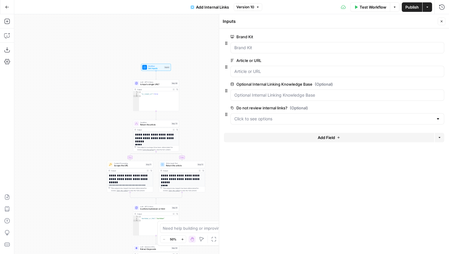
click at [252, 7] on span "Version 10" at bounding box center [245, 6] width 18 height 5
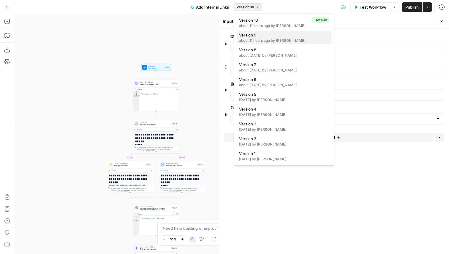
click at [256, 39] on div "about 11 hours ago by Cindy Ouyang" at bounding box center [284, 40] width 90 height 5
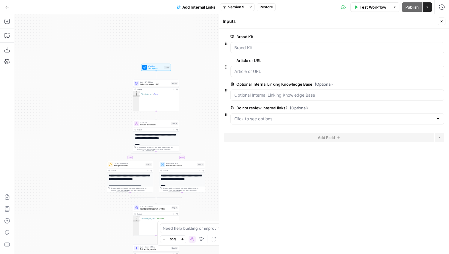
click at [234, 6] on span "Version 9" at bounding box center [236, 6] width 16 height 5
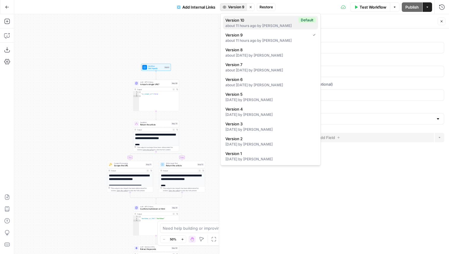
click at [241, 23] on span "Version 10" at bounding box center [260, 20] width 71 height 6
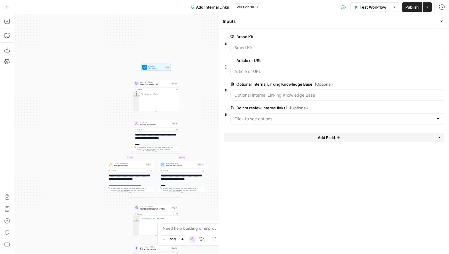
click at [422, 86] on span "edit field" at bounding box center [421, 84] width 13 height 5
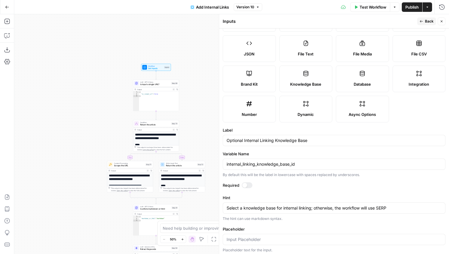
scroll to position [37, 0]
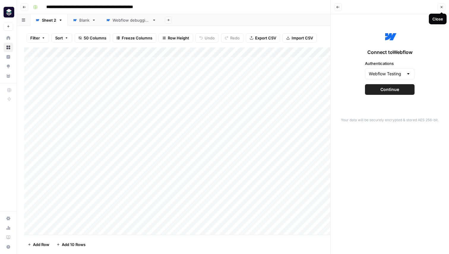
click at [444, 7] on button "Close" at bounding box center [442, 7] width 8 height 8
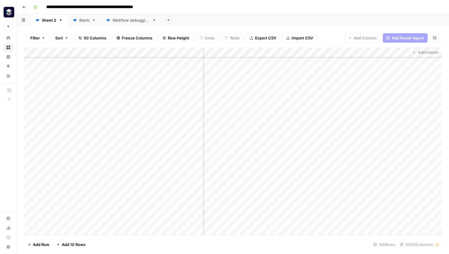
scroll to position [266, 2595]
click at [262, 129] on div "Add Column" at bounding box center [233, 142] width 418 height 188
click at [274, 52] on div "Add Column" at bounding box center [233, 142] width 418 height 188
click at [265, 88] on span "Edit" at bounding box center [286, 89] width 52 height 6
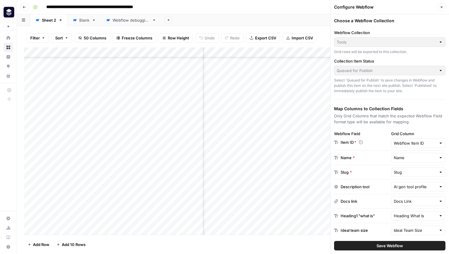
click at [442, 9] on button "Close" at bounding box center [442, 7] width 8 height 8
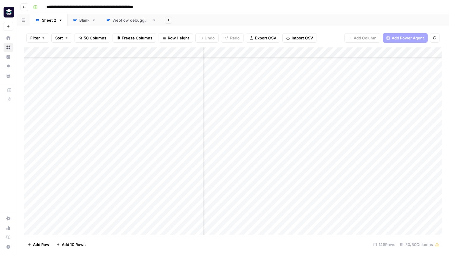
scroll to position [266, 2509]
click at [355, 54] on div "Add Column" at bounding box center [233, 142] width 418 height 188
click at [349, 86] on span "Edit" at bounding box center [372, 89] width 52 height 6
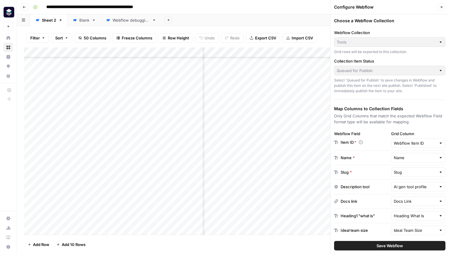
click at [371, 245] on button "Save Webflow" at bounding box center [389, 246] width 111 height 10
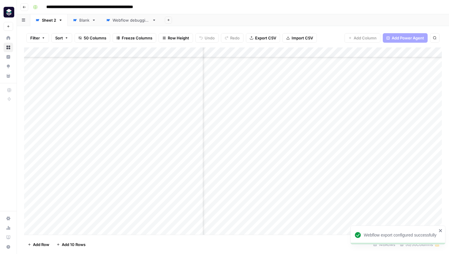
scroll to position [266, 2534]
click at [344, 129] on div "Add Column" at bounding box center [233, 142] width 418 height 188
click at [354, 129] on div "Add Column" at bounding box center [233, 142] width 418 height 188
click at [339, 128] on div "Add Column" at bounding box center [233, 142] width 418 height 188
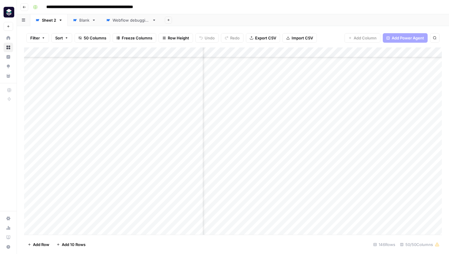
click at [356, 130] on div "Add Column" at bounding box center [233, 142] width 418 height 188
click at [338, 168] on div "Add Column" at bounding box center [233, 142] width 418 height 188
